Goal: Information Seeking & Learning: Learn about a topic

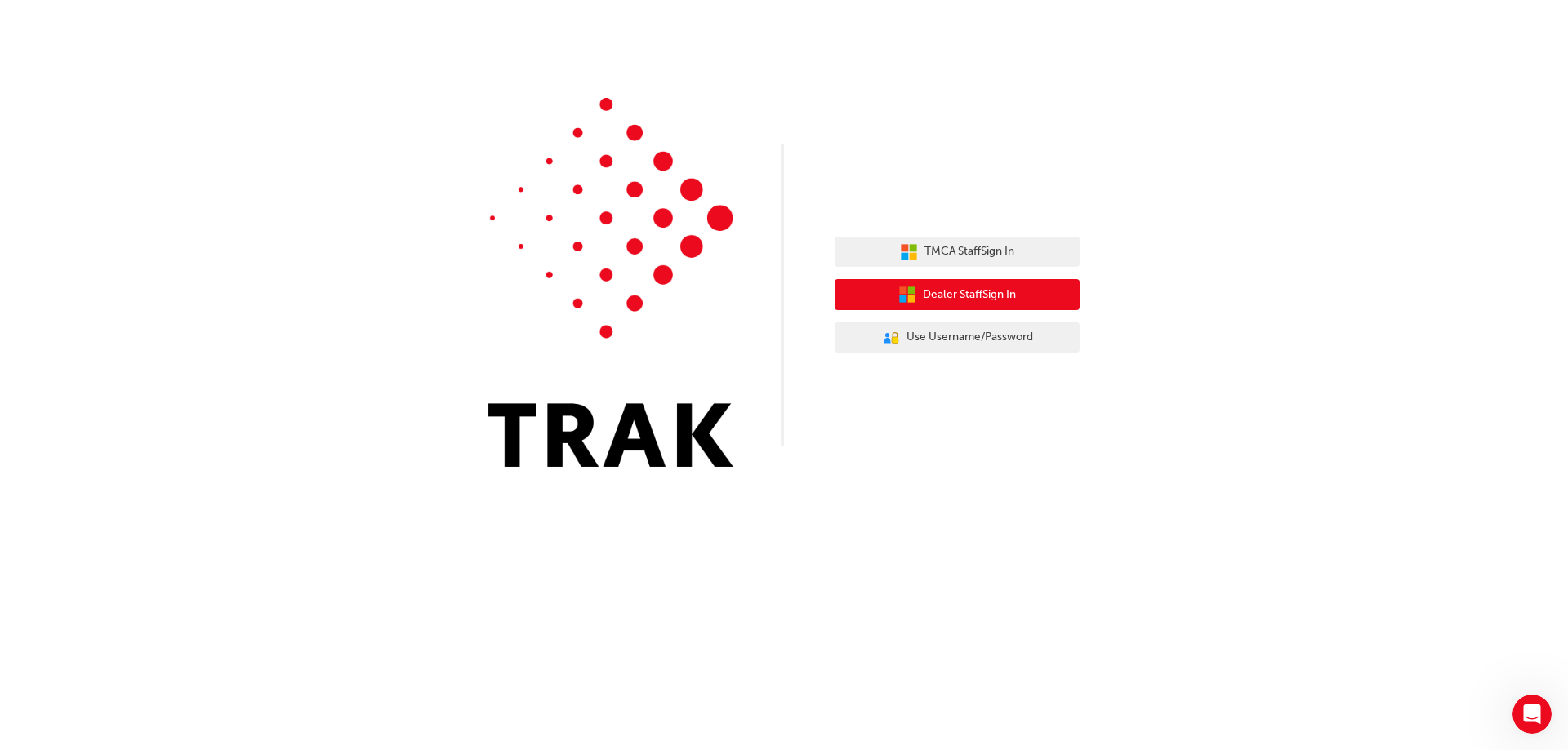
drag, startPoint x: 1001, startPoint y: 293, endPoint x: 971, endPoint y: 295, distance: 30.1
click at [971, 295] on span "Dealer Staff Sign In" at bounding box center [969, 294] width 93 height 19
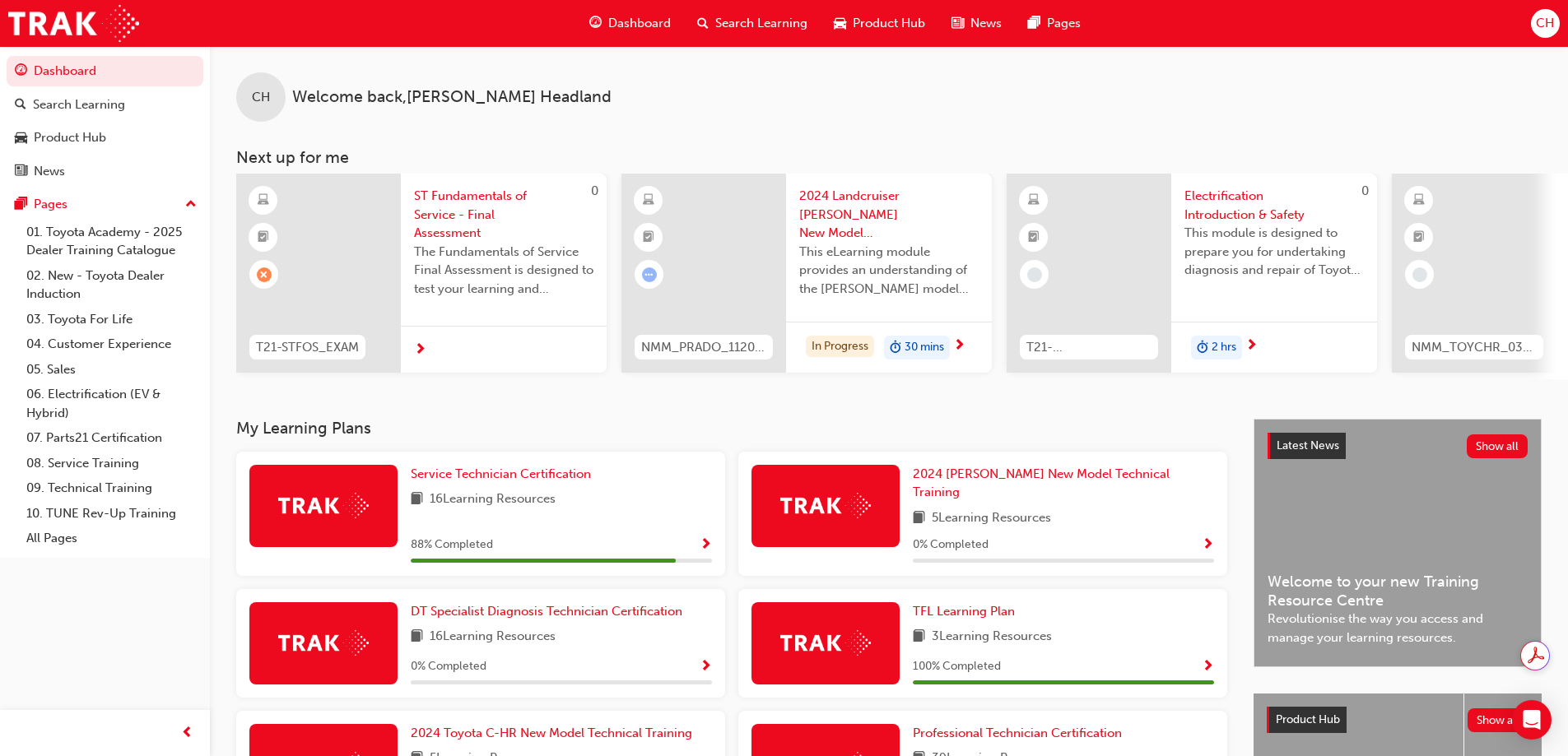
click at [1545, 31] on span "CH" at bounding box center [1545, 23] width 18 height 19
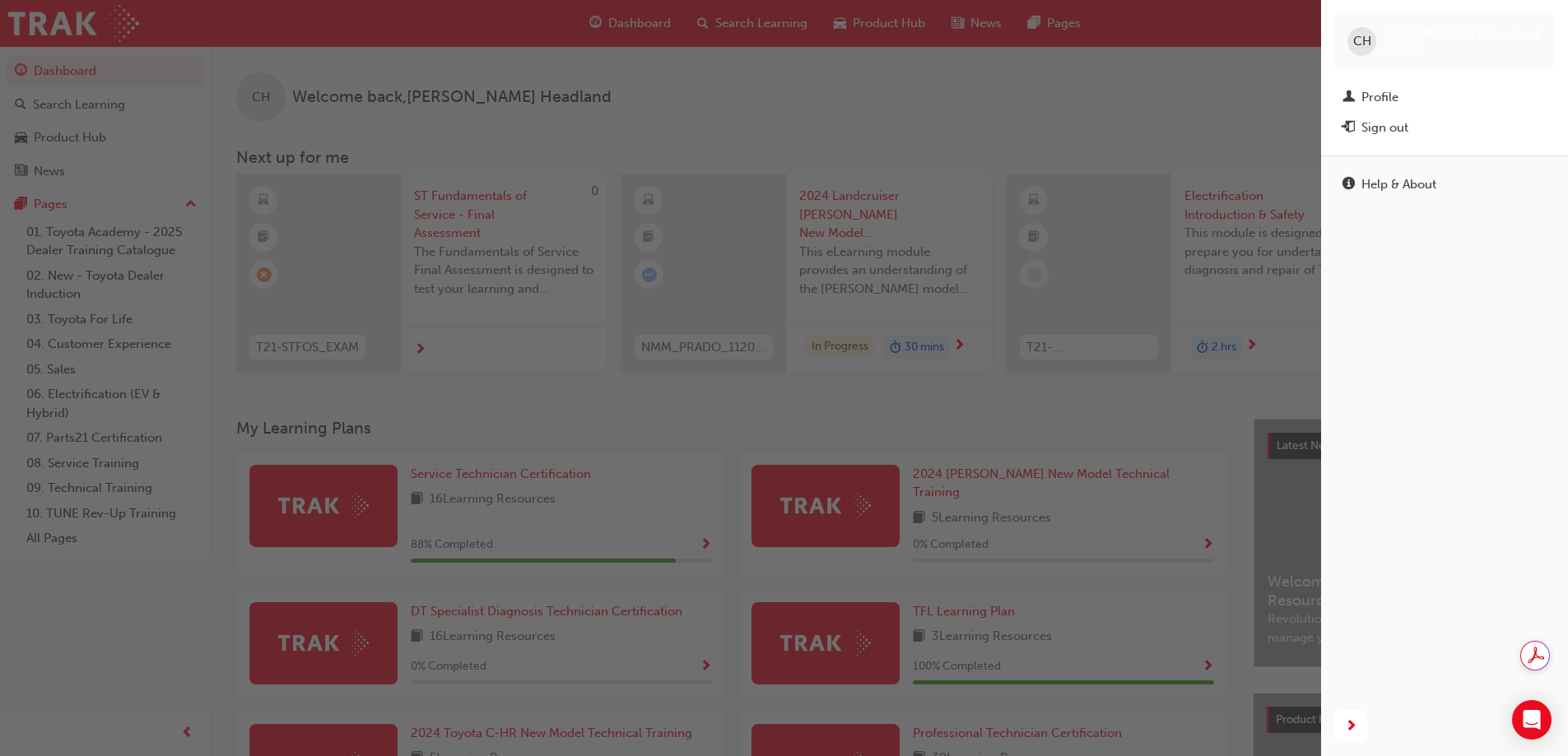
click at [1201, 81] on div "button" at bounding box center [660, 378] width 1321 height 756
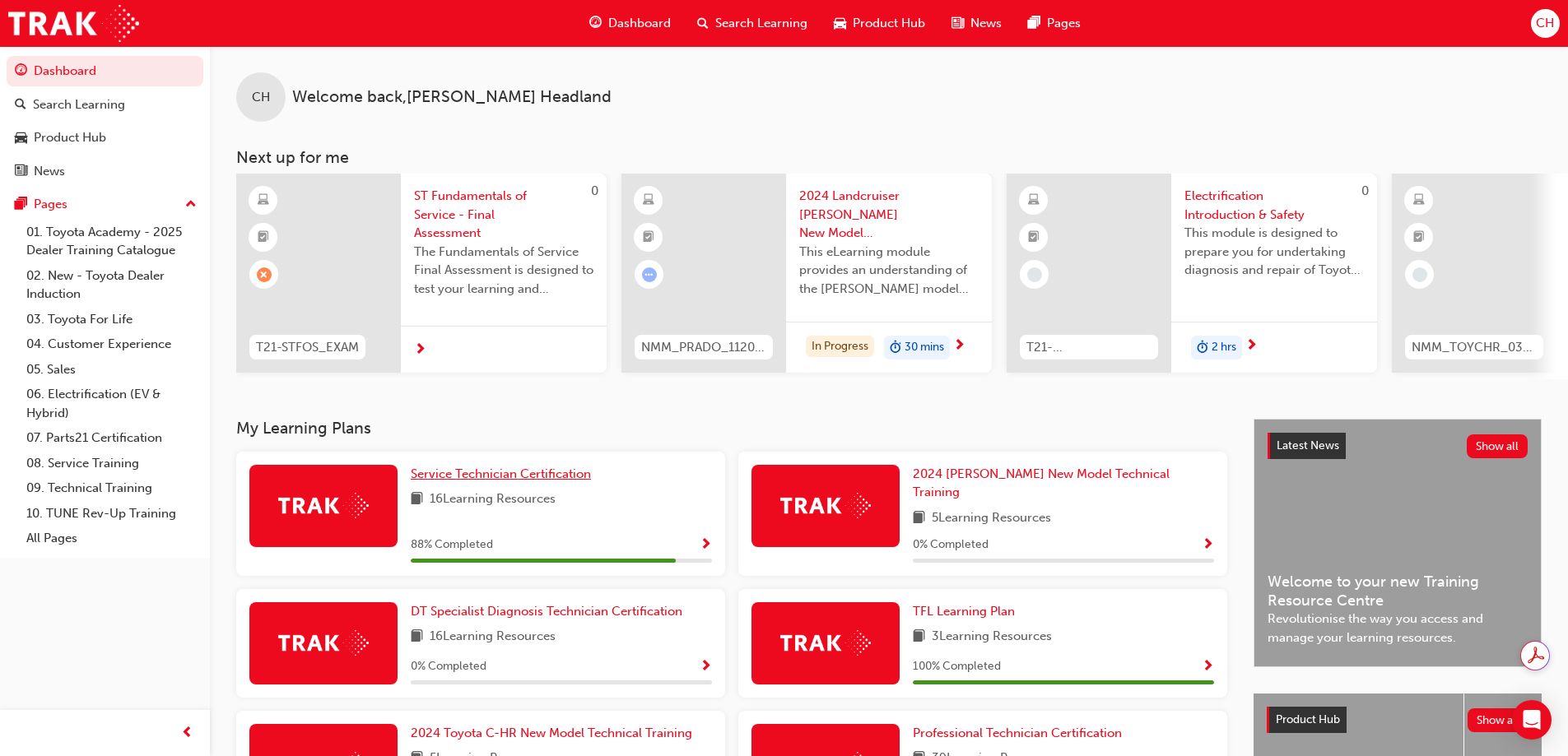
click at [475, 481] on span "Service Technician Certification" at bounding box center [500, 473] width 180 height 15
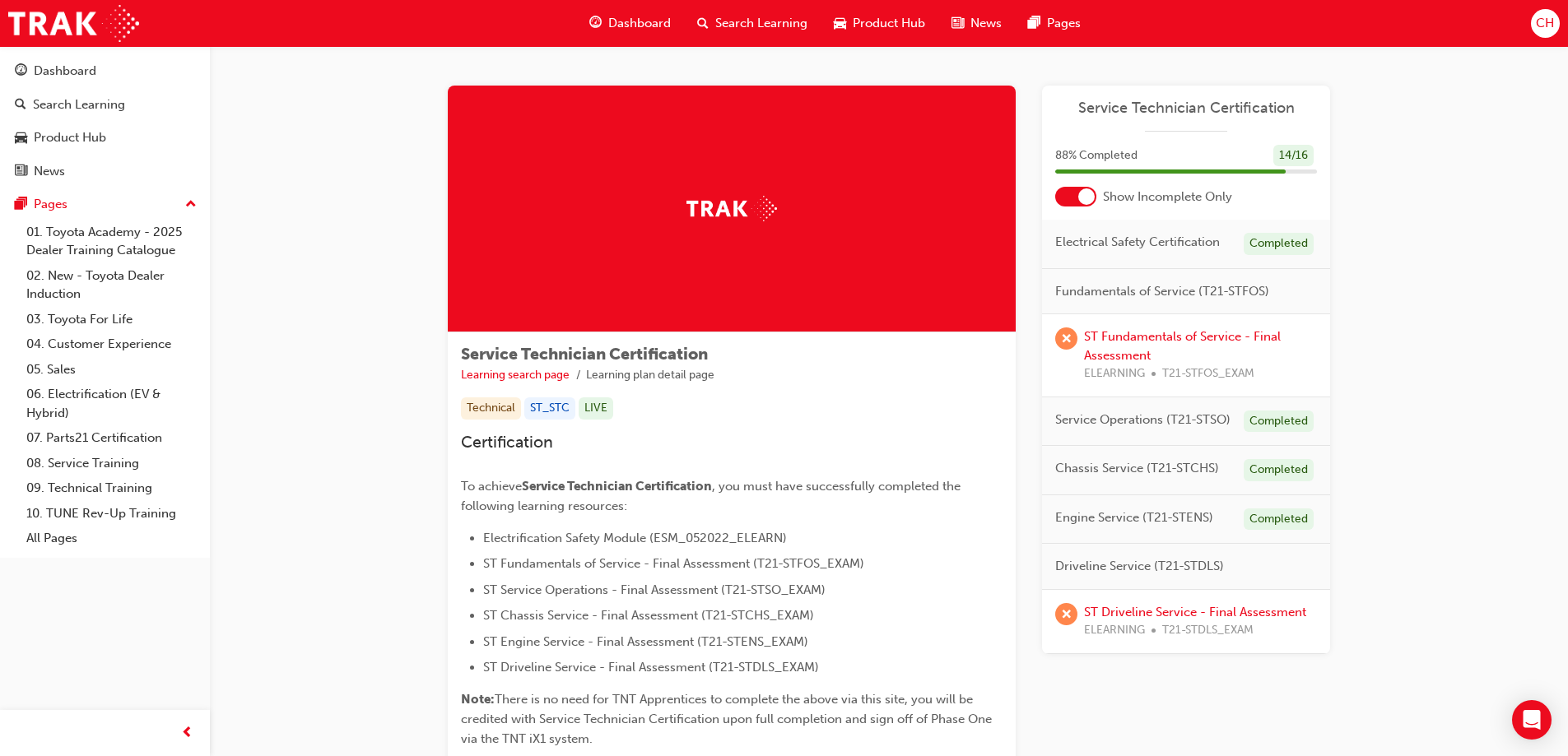
click at [864, 63] on div "Service Technician Certification Learning search page Learning plan detail page…" at bounding box center [889, 449] width 988 height 807
click at [1537, 20] on span "CH" at bounding box center [1545, 23] width 18 height 19
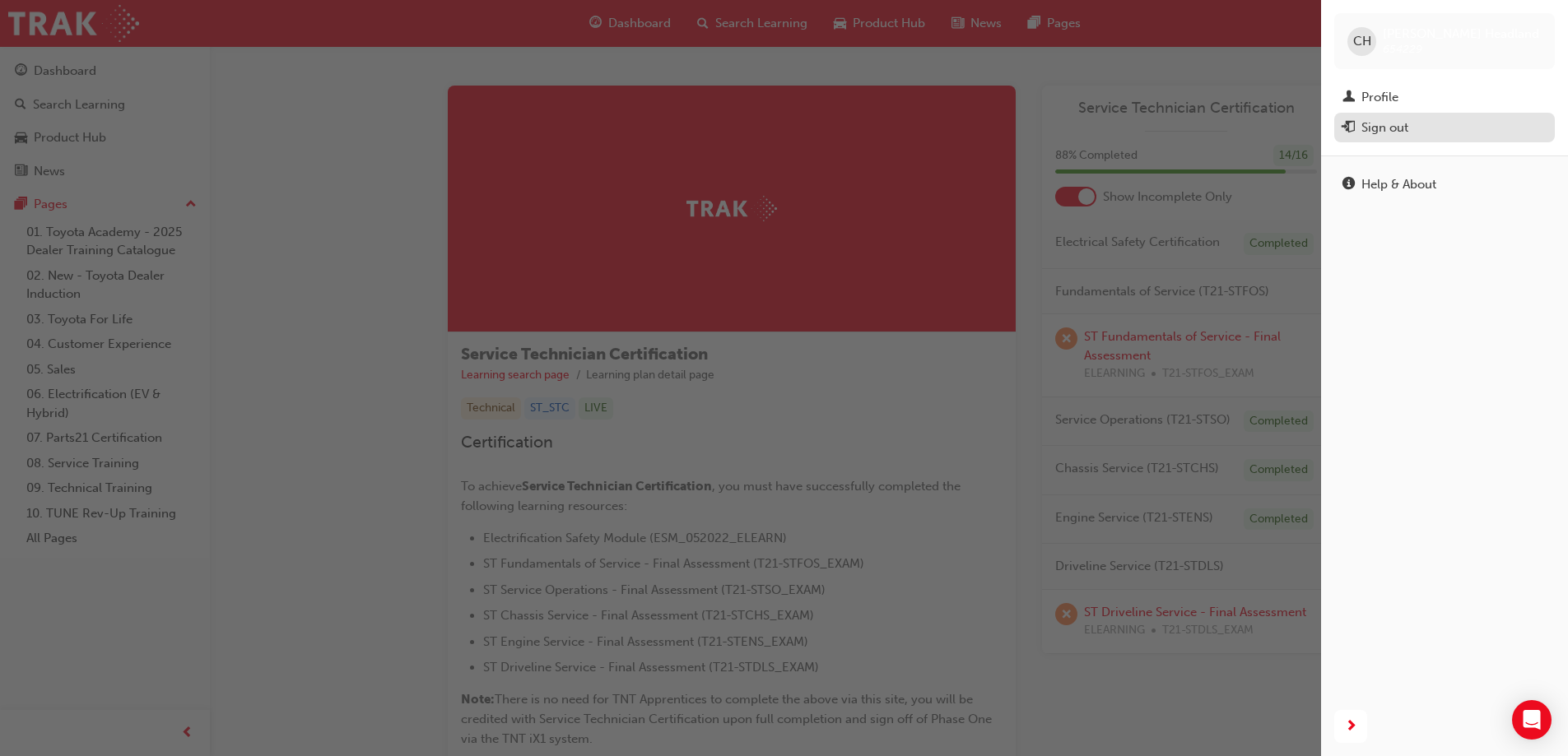
click at [1394, 134] on div "Sign out" at bounding box center [1384, 128] width 47 height 19
